Goal: Transaction & Acquisition: Purchase product/service

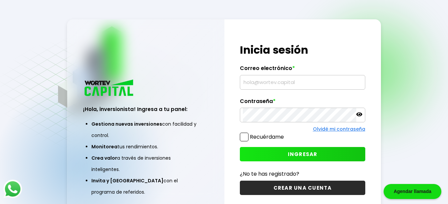
type input "[EMAIL_ADDRESS][DOMAIN_NAME]"
click at [306, 156] on span "INGRESAR" at bounding box center [303, 154] width 30 height 7
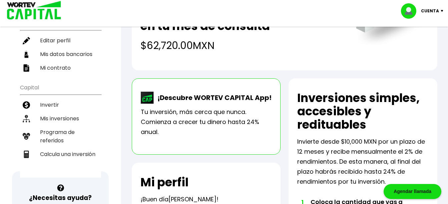
scroll to position [100, 0]
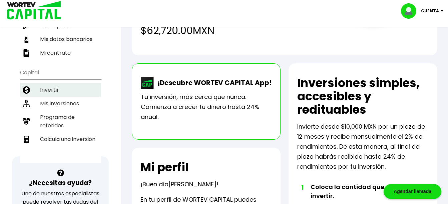
click at [49, 91] on li "Invertir" at bounding box center [60, 90] width 81 height 14
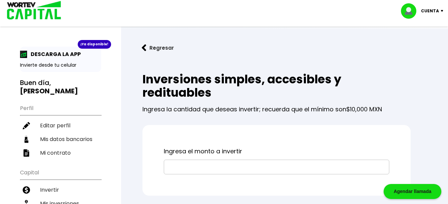
click at [195, 165] on input "text" at bounding box center [276, 167] width 219 height 14
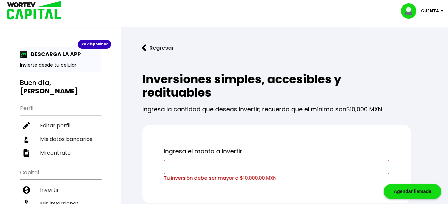
click at [145, 49] on img at bounding box center [144, 47] width 5 height 7
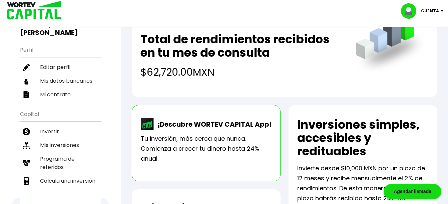
scroll to position [67, 0]
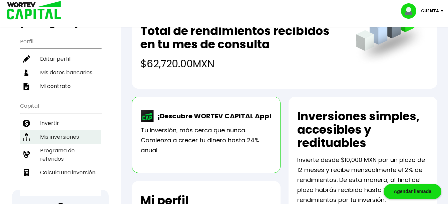
click at [67, 136] on li "Mis inversiones" at bounding box center [60, 137] width 81 height 14
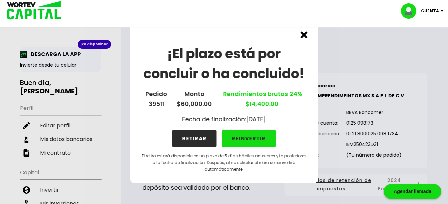
click at [304, 37] on img at bounding box center [303, 34] width 7 height 7
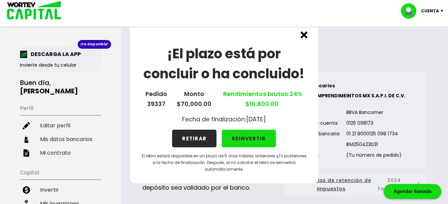
click at [304, 35] on img at bounding box center [303, 34] width 7 height 7
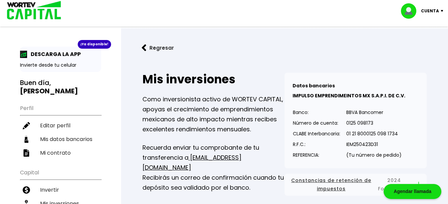
click at [144, 48] on img at bounding box center [144, 47] width 5 height 7
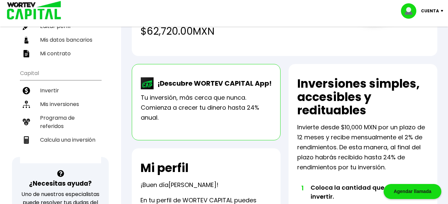
scroll to position [100, 0]
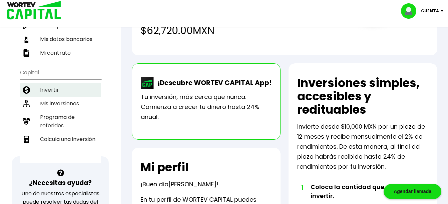
click at [54, 90] on li "Invertir" at bounding box center [60, 90] width 81 height 14
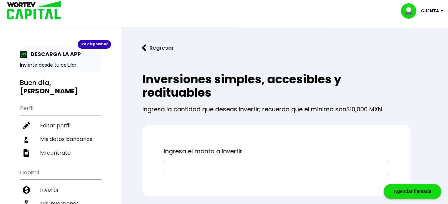
click at [176, 167] on input "text" at bounding box center [276, 167] width 219 height 14
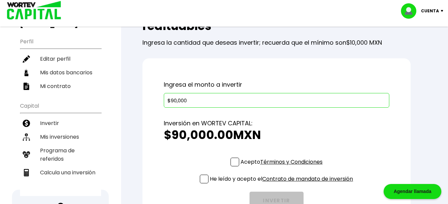
scroll to position [100, 0]
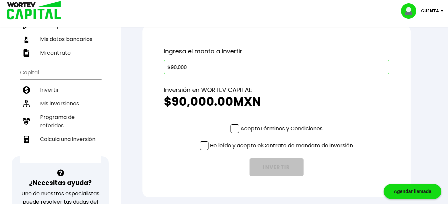
type input "$90,000"
click at [236, 127] on span at bounding box center [234, 128] width 9 height 9
click at [283, 134] on input "Acepto Términos y Condiciones" at bounding box center [283, 134] width 0 height 0
click at [202, 145] on span at bounding box center [204, 145] width 9 height 9
click at [283, 151] on input "He leído y acepto el Contrato de mandato de inversión" at bounding box center [283, 151] width 0 height 0
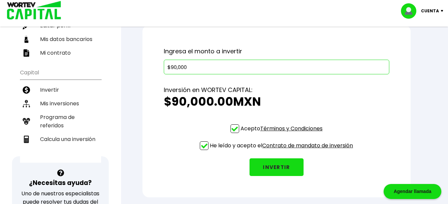
click at [276, 169] on button "INVERTIR" at bounding box center [276, 167] width 54 height 18
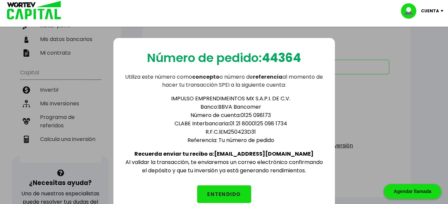
click at [223, 193] on button "ENTENDIDO" at bounding box center [224, 194] width 54 height 18
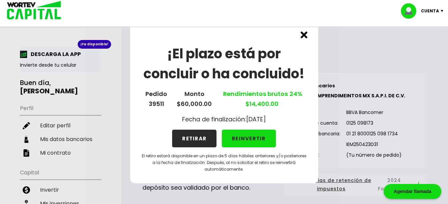
click at [303, 35] on img at bounding box center [303, 34] width 7 height 7
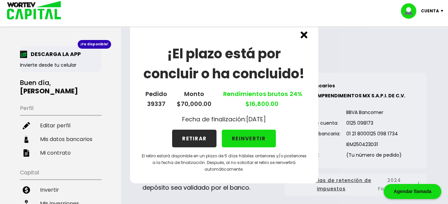
click at [304, 36] on img at bounding box center [303, 34] width 7 height 7
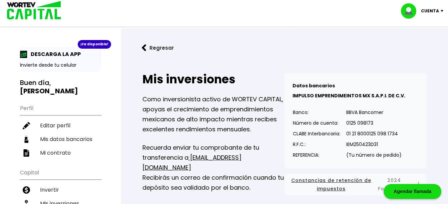
click at [144, 48] on img at bounding box center [144, 47] width 5 height 7
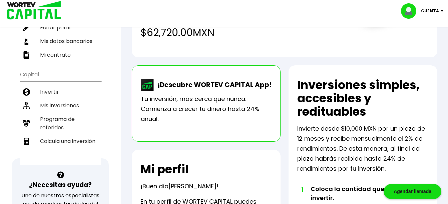
scroll to position [100, 0]
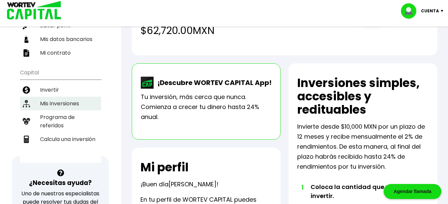
click at [74, 102] on li "Mis inversiones" at bounding box center [60, 104] width 81 height 14
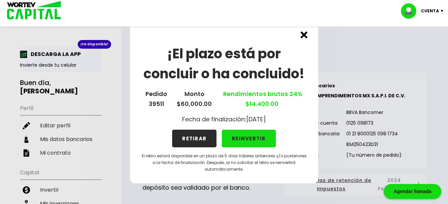
click at [305, 35] on img at bounding box center [303, 34] width 7 height 7
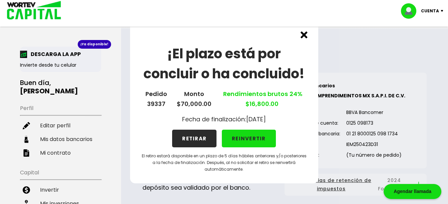
click at [304, 35] on img at bounding box center [303, 34] width 7 height 7
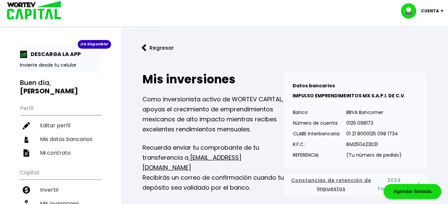
click at [145, 48] on img at bounding box center [144, 47] width 5 height 7
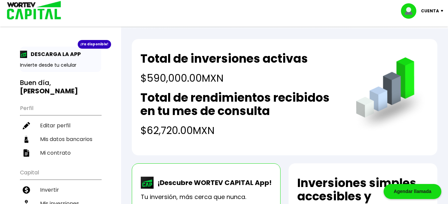
click at [441, 11] on img at bounding box center [443, 11] width 9 height 2
click at [417, 44] on li "Cerrar sesión" at bounding box center [422, 45] width 53 height 14
